Goal: Task Accomplishment & Management: Use online tool/utility

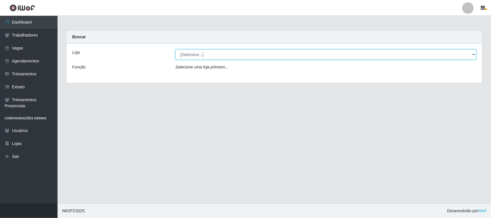
click at [474, 55] on select "[Selecione...] Nordestão - [GEOGRAPHIC_DATA]" at bounding box center [325, 54] width 301 height 10
select select "382"
click at [175, 49] on select "[Selecione...] Nordestão - [GEOGRAPHIC_DATA]" at bounding box center [325, 54] width 301 height 10
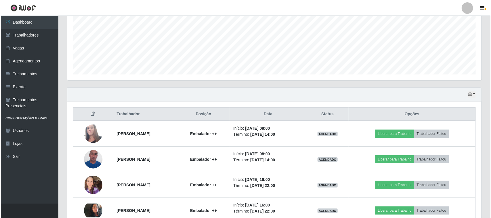
scroll to position [144, 0]
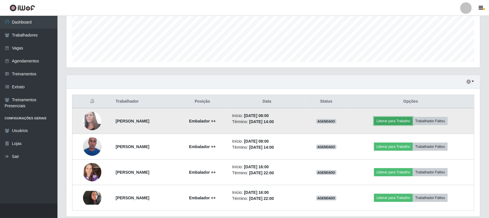
click at [401, 121] on button "Liberar para Trabalho" at bounding box center [393, 121] width 39 height 8
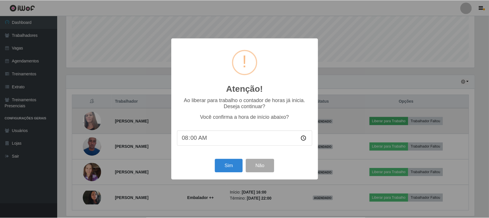
scroll to position [120, 410]
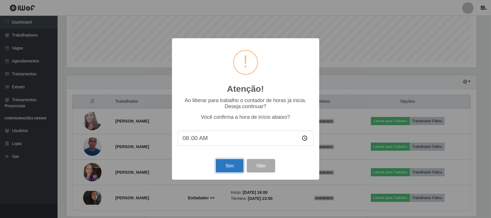
click at [231, 167] on button "Sim" at bounding box center [230, 166] width 28 height 14
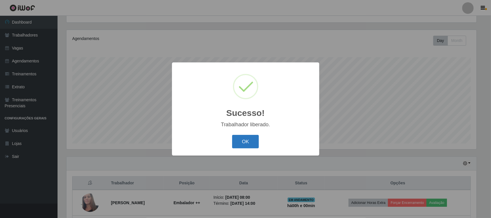
click at [243, 145] on button "OK" at bounding box center [245, 142] width 27 height 14
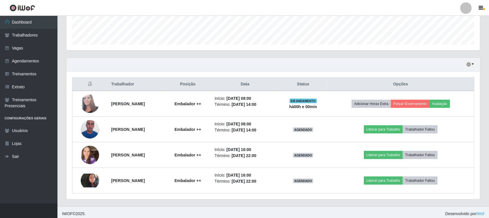
scroll to position [164, 0]
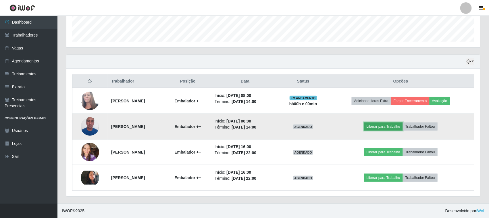
click at [389, 127] on button "Liberar para Trabalho" at bounding box center [383, 126] width 39 height 8
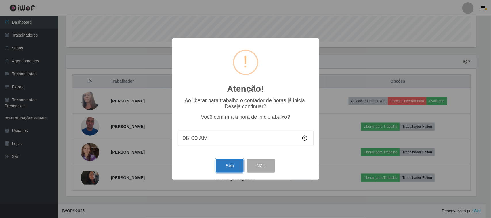
click at [229, 166] on button "Sim" at bounding box center [230, 166] width 28 height 14
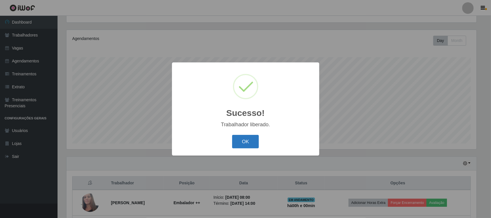
click at [244, 143] on button "OK" at bounding box center [245, 142] width 27 height 14
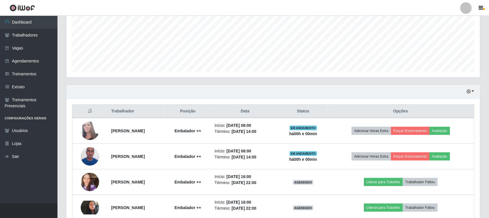
scroll to position [164, 0]
